Goal: Find specific page/section: Find specific page/section

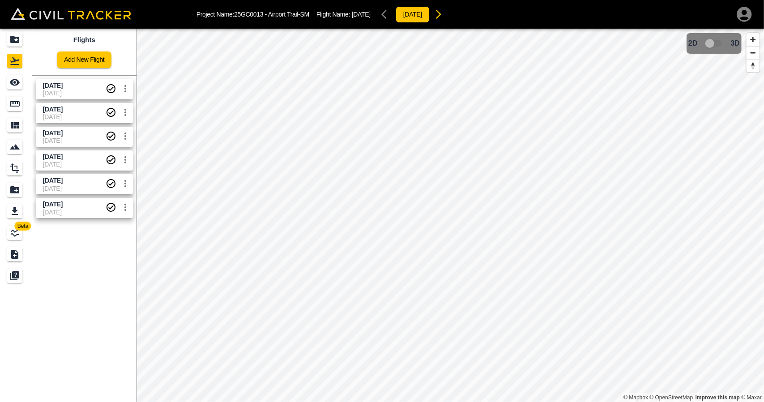
click at [79, 82] on span "[DATE]" at bounding box center [74, 85] width 63 height 9
click at [10, 81] on icon "See" at bounding box center [14, 82] width 11 height 11
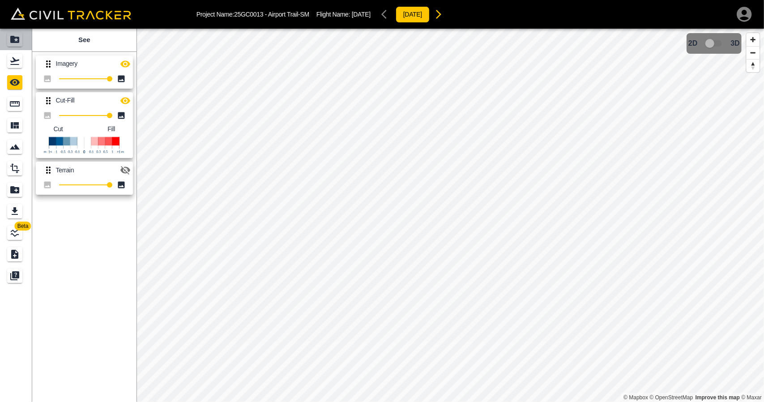
click at [13, 48] on link at bounding box center [16, 39] width 32 height 21
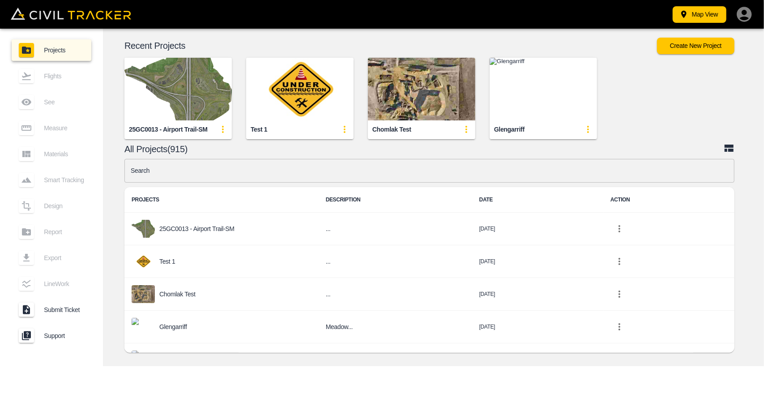
click at [262, 172] on input "text" at bounding box center [429, 171] width 610 height 24
type input "jd"
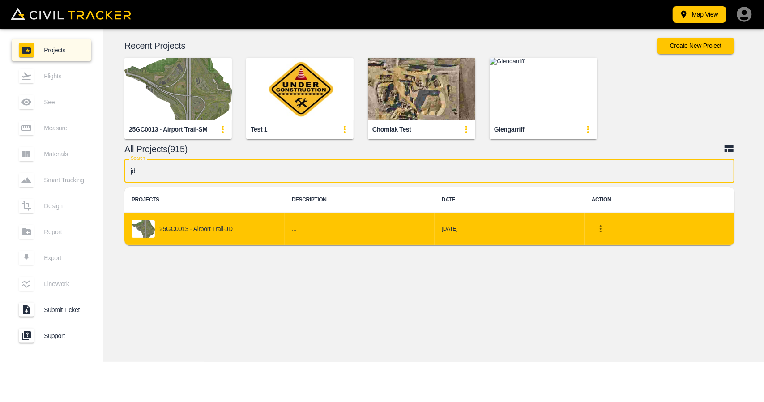
click at [216, 235] on div "25GC0013 - Airport Trail-JD" at bounding box center [205, 229] width 146 height 18
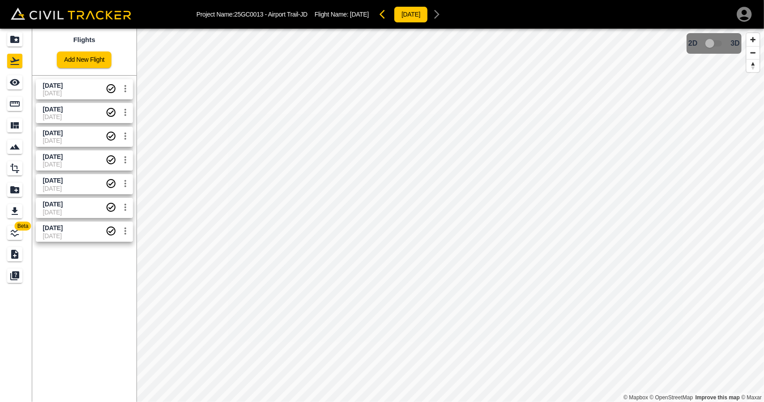
drag, startPoint x: 43, startPoint y: 88, endPoint x: 80, endPoint y: 84, distance: 36.5
click at [80, 84] on span "[DATE]" at bounding box center [74, 85] width 63 height 9
copy span "[DATE]"
click at [13, 89] on div "See" at bounding box center [14, 82] width 15 height 14
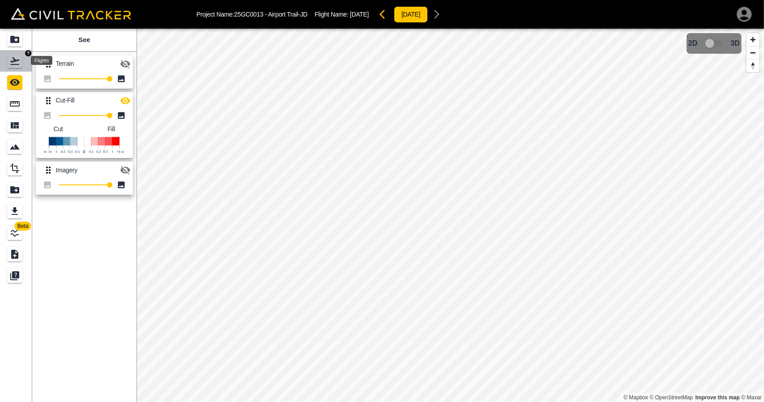
click at [13, 63] on icon "Flights" at bounding box center [14, 60] width 11 height 11
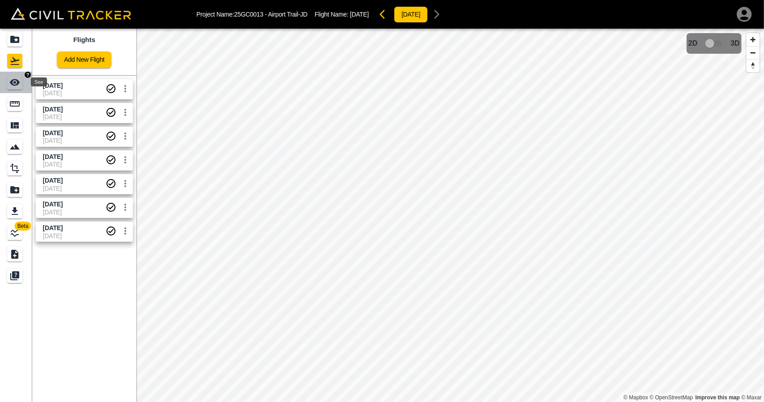
click at [15, 77] on icon "See" at bounding box center [14, 82] width 11 height 11
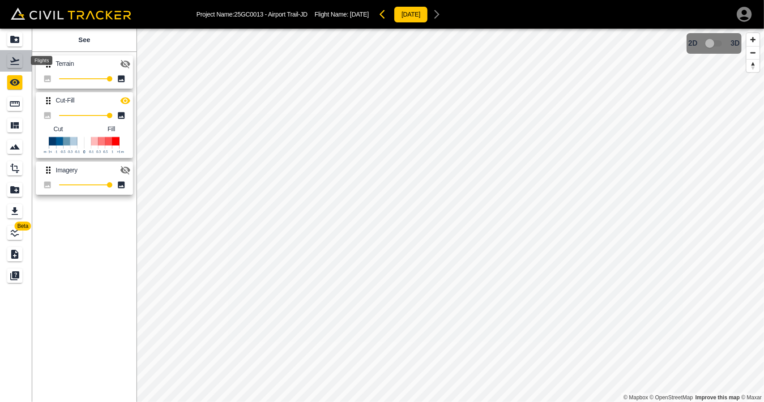
click at [13, 66] on icon "Flights" at bounding box center [14, 60] width 11 height 11
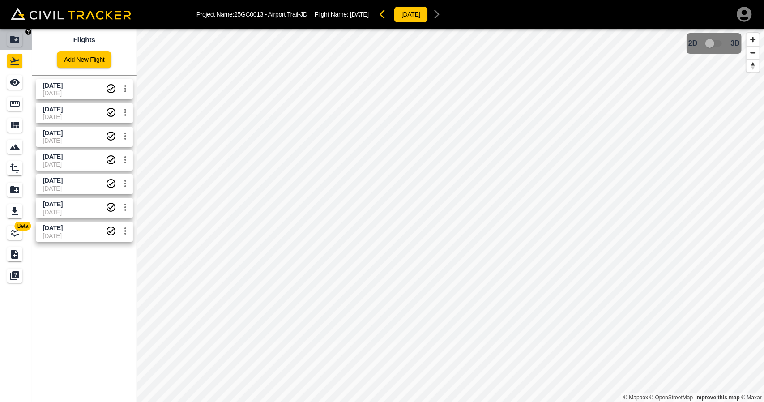
click at [5, 35] on link at bounding box center [16, 39] width 32 height 21
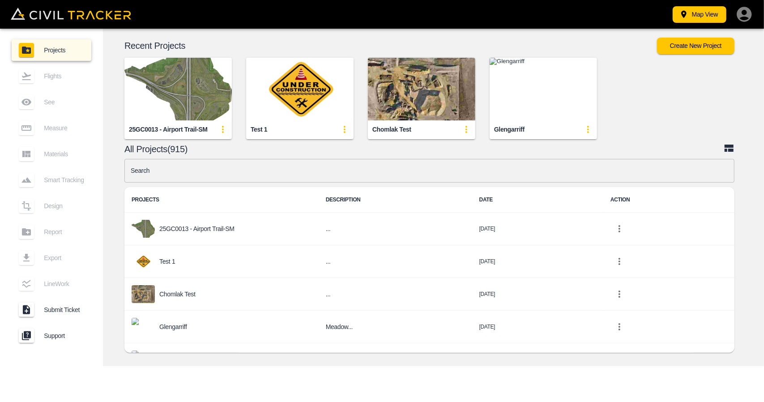
click at [192, 90] on img "button" at bounding box center [177, 89] width 107 height 63
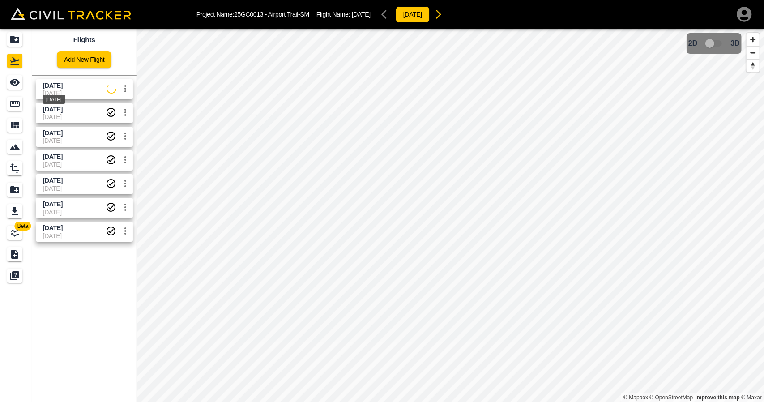
click at [61, 85] on span "[DATE]" at bounding box center [53, 85] width 20 height 7
click at [25, 79] on link at bounding box center [16, 82] width 32 height 21
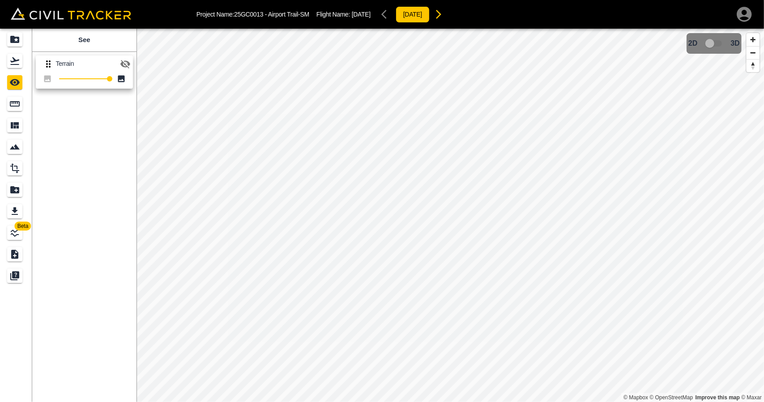
click at [133, 57] on div "Terrain 100" at bounding box center [83, 70] width 108 height 44
click at [128, 60] on icon "button" at bounding box center [125, 64] width 11 height 11
click at [17, 56] on icon "Flights" at bounding box center [14, 60] width 11 height 11
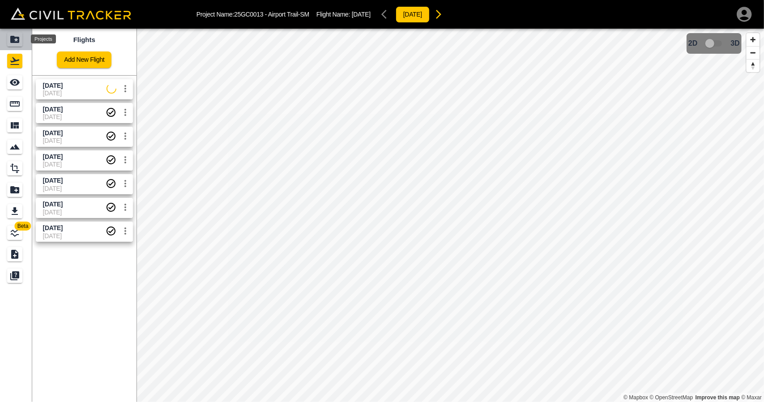
click at [15, 36] on icon "Projects" at bounding box center [14, 39] width 11 height 11
